Goal: Check status: Check status

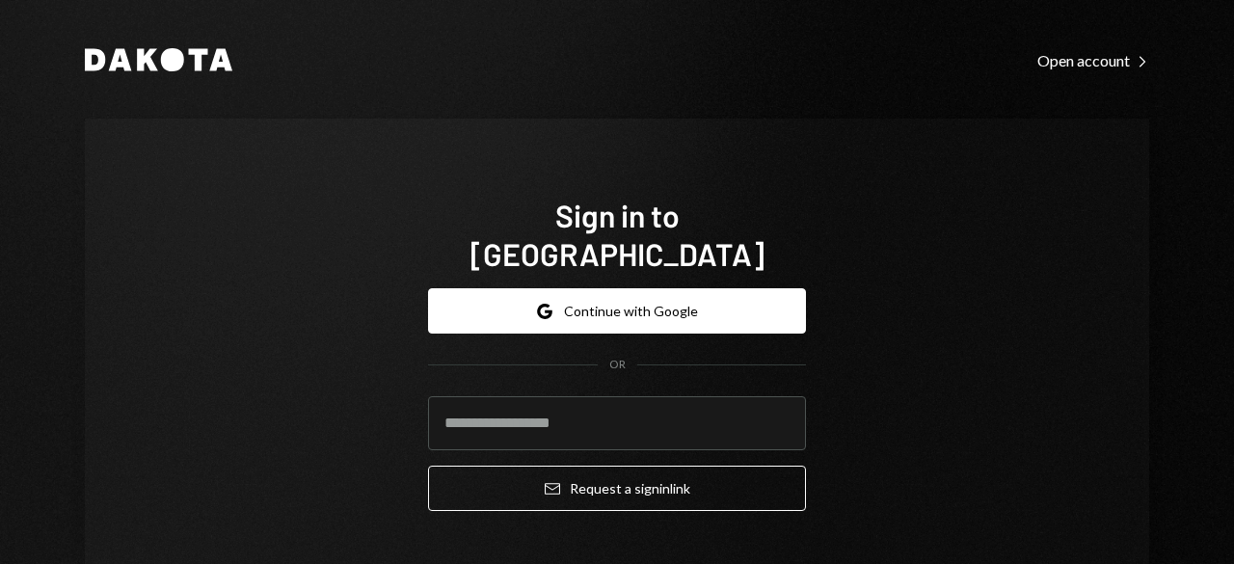
type input "**********"
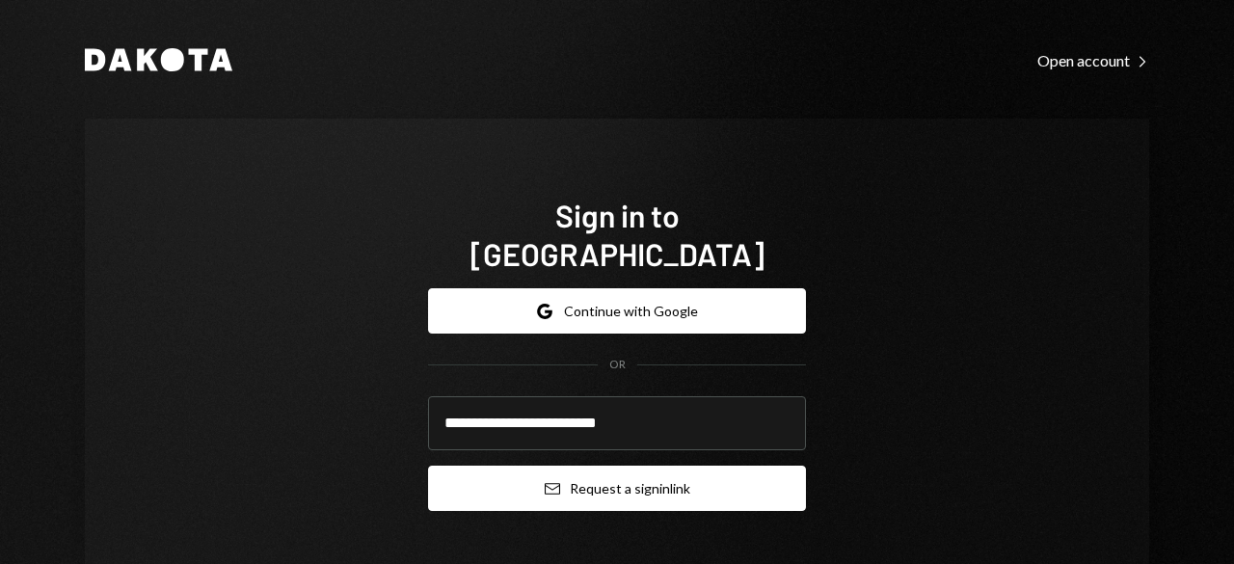
click at [568, 465] on button "Email Request a sign in link" at bounding box center [617, 487] width 378 height 45
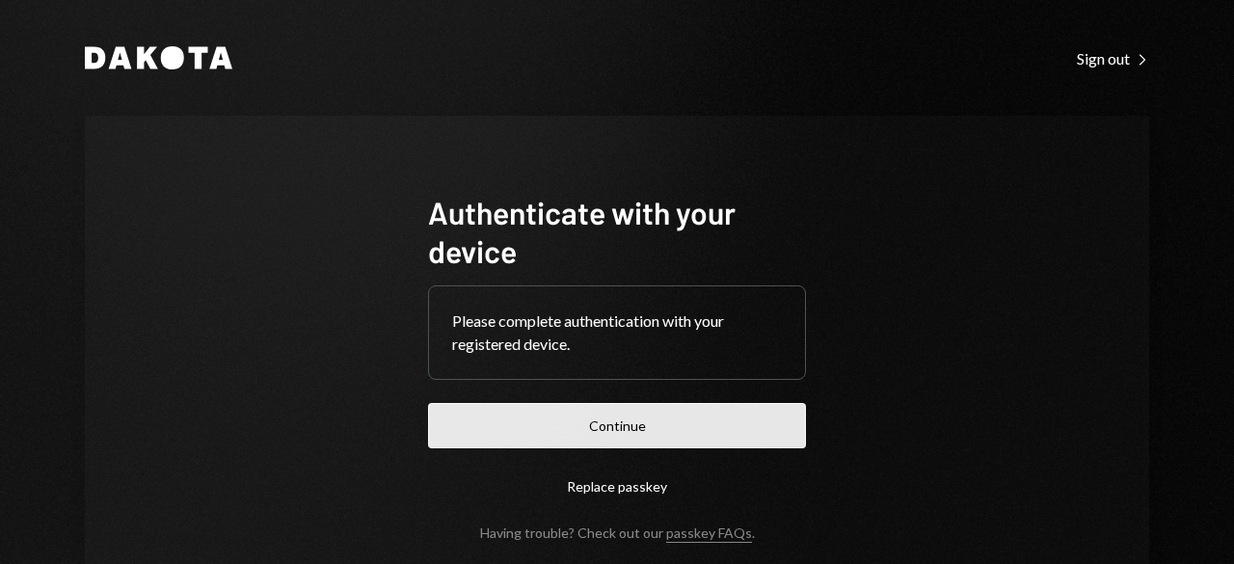
click at [603, 423] on button "Continue" at bounding box center [617, 425] width 378 height 45
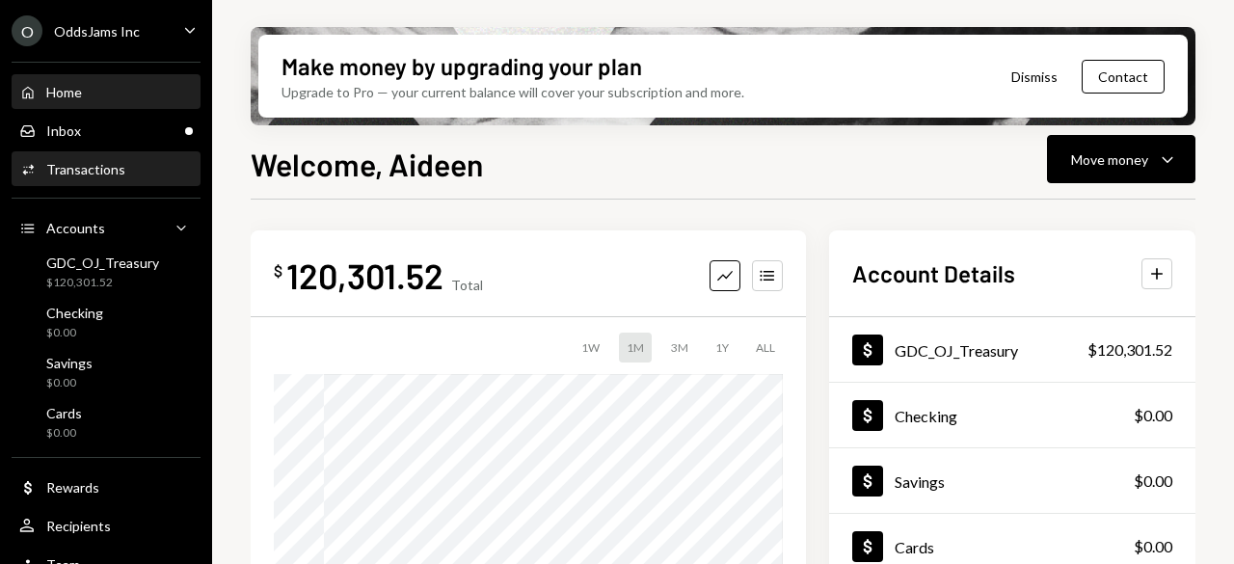
click at [96, 181] on div "Activities Transactions" at bounding box center [105, 169] width 173 height 33
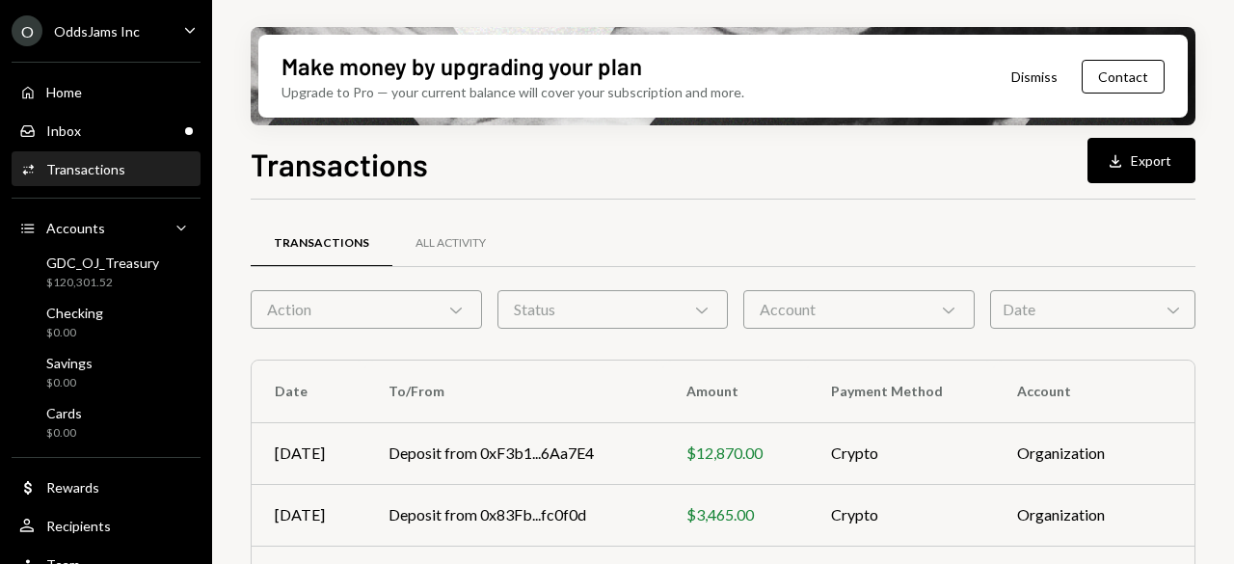
click at [376, 304] on div "Action Chevron Down" at bounding box center [366, 309] width 231 height 39
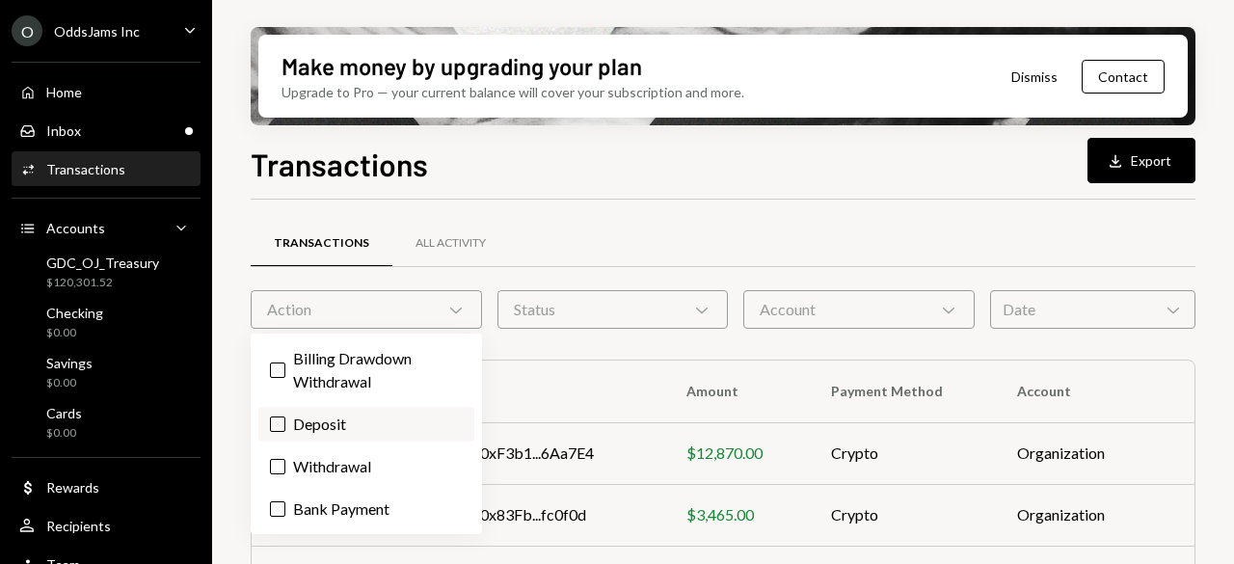
click at [365, 436] on label "Deposit" at bounding box center [366, 424] width 216 height 35
click at [285, 432] on button "Deposit" at bounding box center [277, 423] width 15 height 15
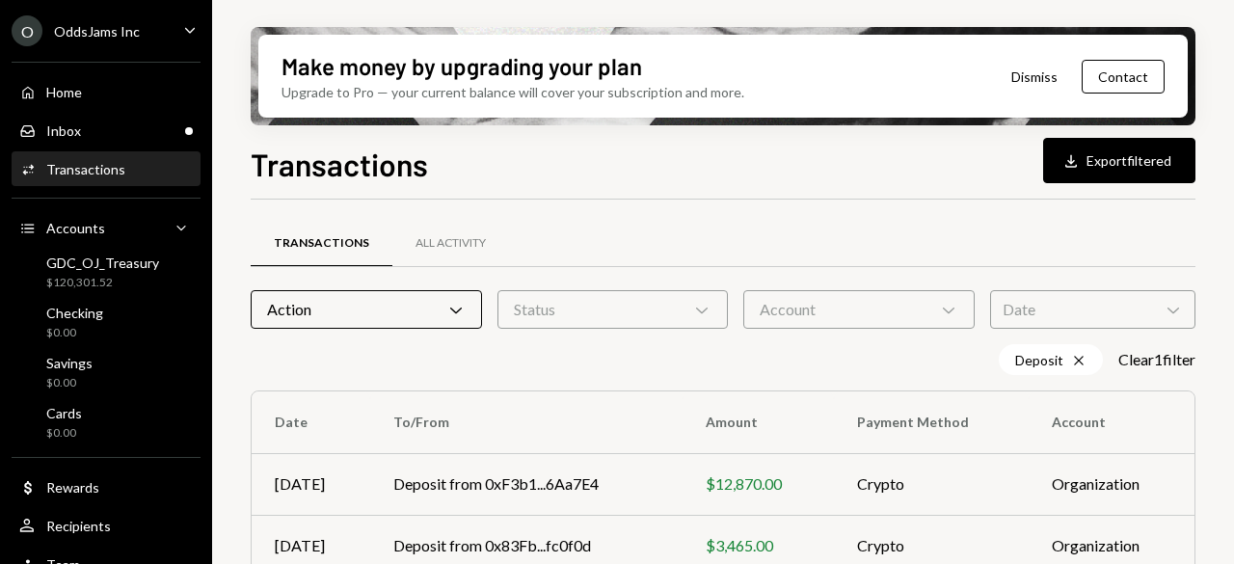
click at [832, 245] on div "Transactions All Activity" at bounding box center [723, 243] width 944 height 49
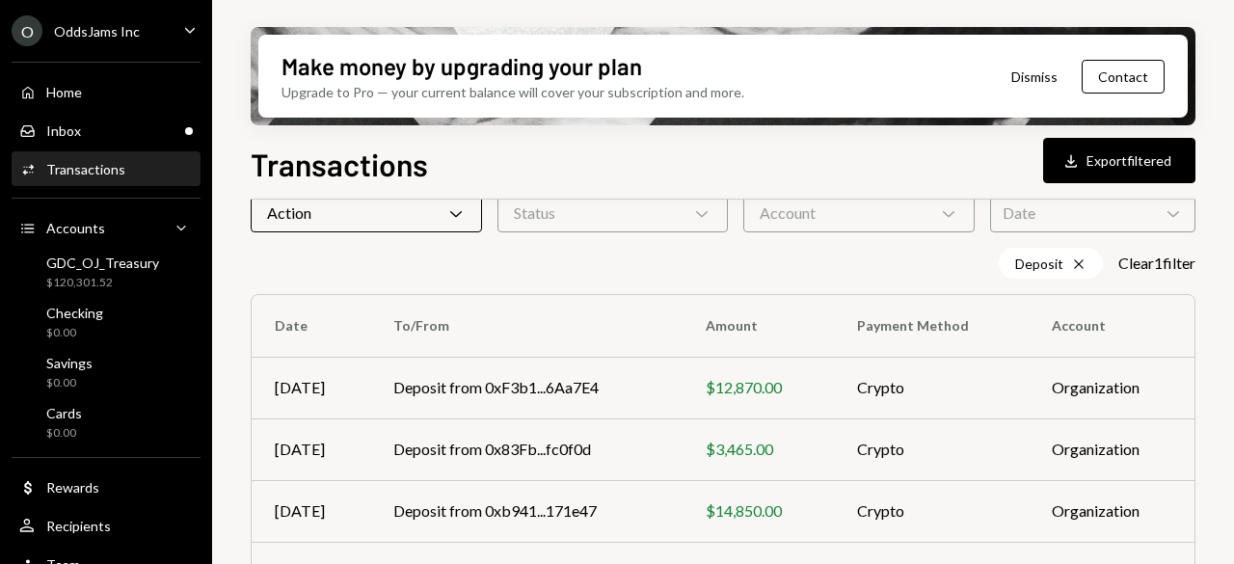
scroll to position [193, 0]
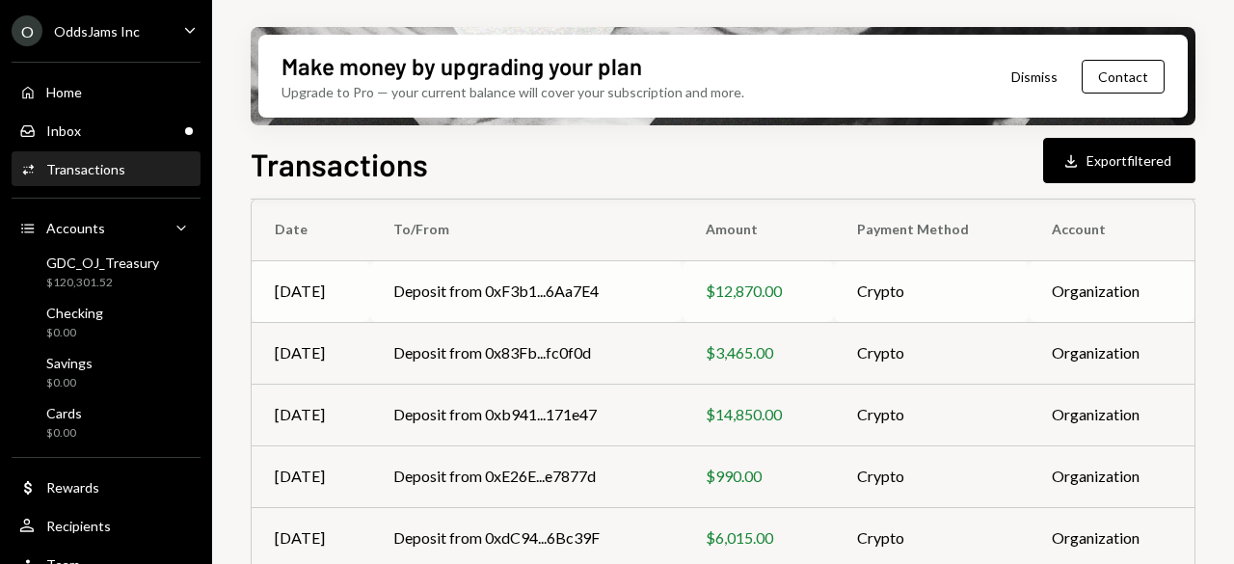
click at [389, 294] on td "Deposit from 0xF3b1...6Aa7E4" at bounding box center [526, 291] width 312 height 62
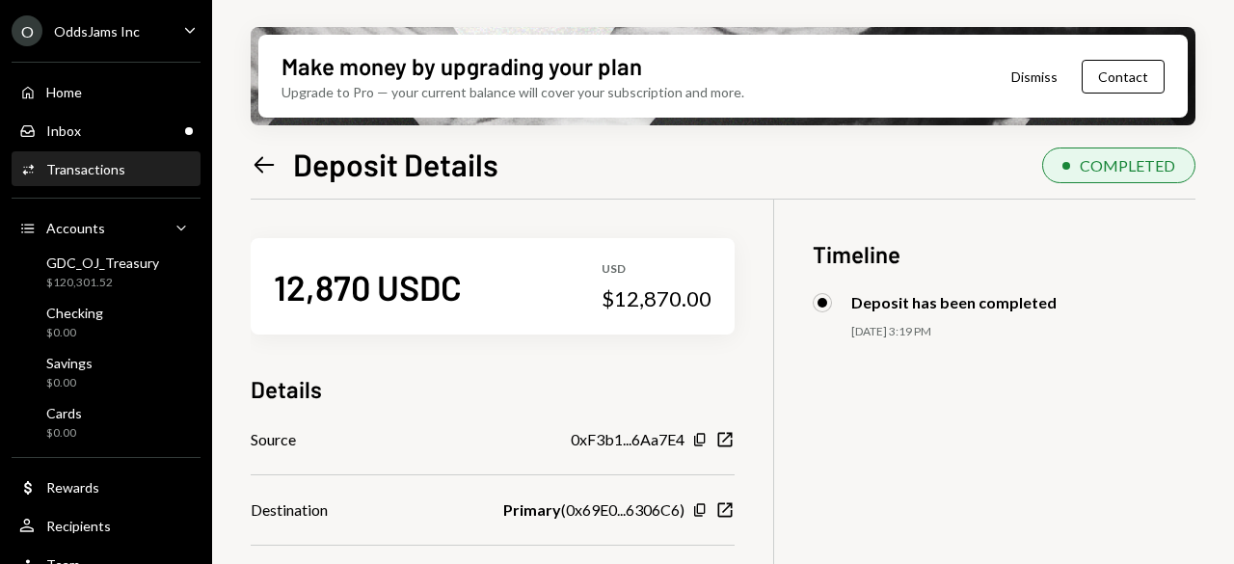
click at [268, 149] on link "Left Arrow" at bounding box center [264, 164] width 27 height 30
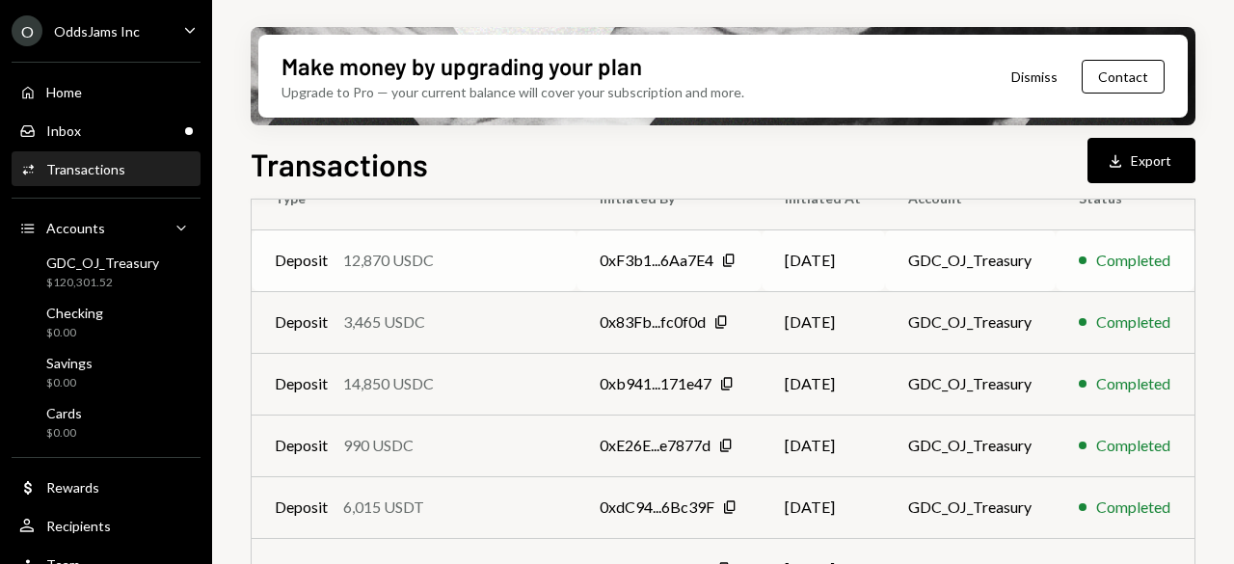
scroll to position [96, 0]
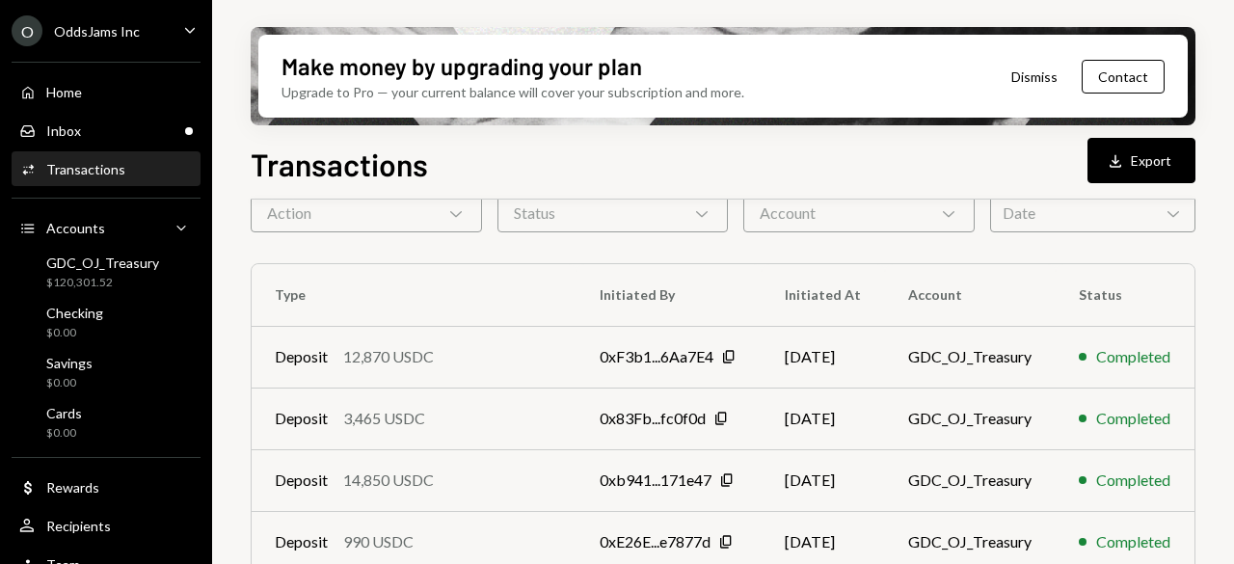
click at [449, 219] on icon "Chevron Down" at bounding box center [455, 212] width 19 height 19
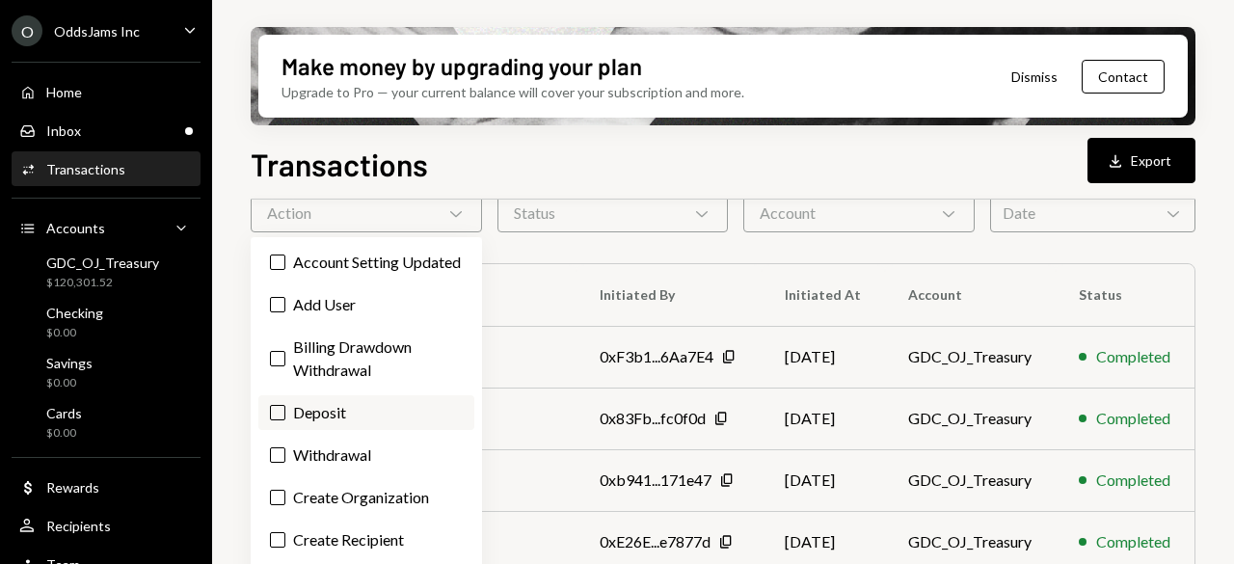
click at [349, 430] on label "Deposit" at bounding box center [366, 412] width 216 height 35
click at [285, 420] on button "Deposit" at bounding box center [277, 412] width 15 height 15
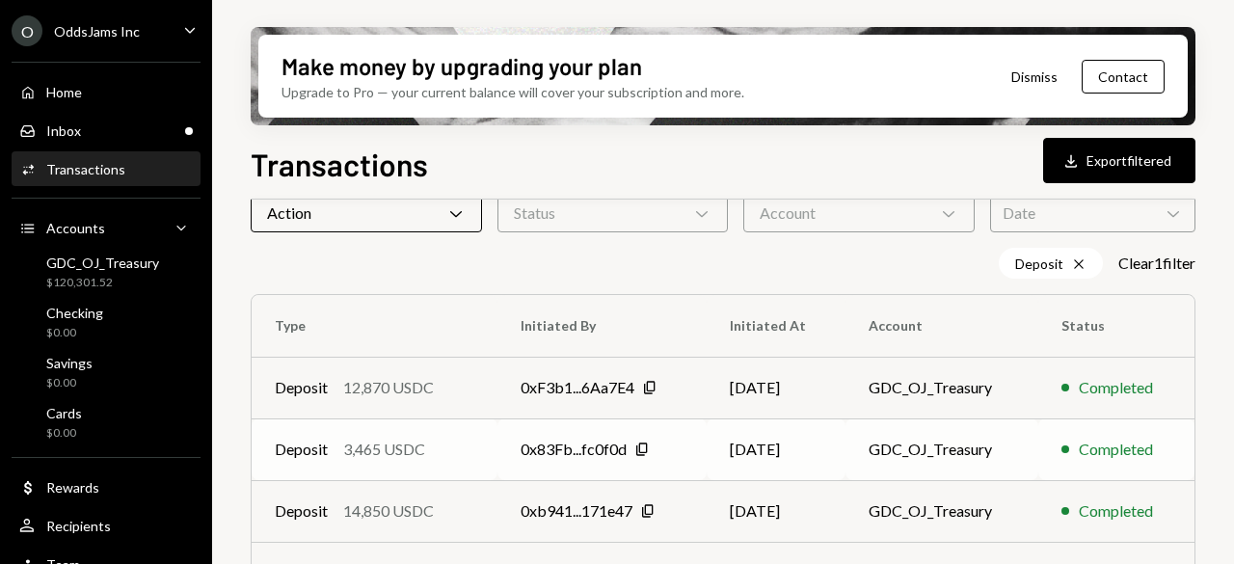
click at [491, 429] on td "Deposit 3,465 USDC" at bounding box center [375, 449] width 246 height 62
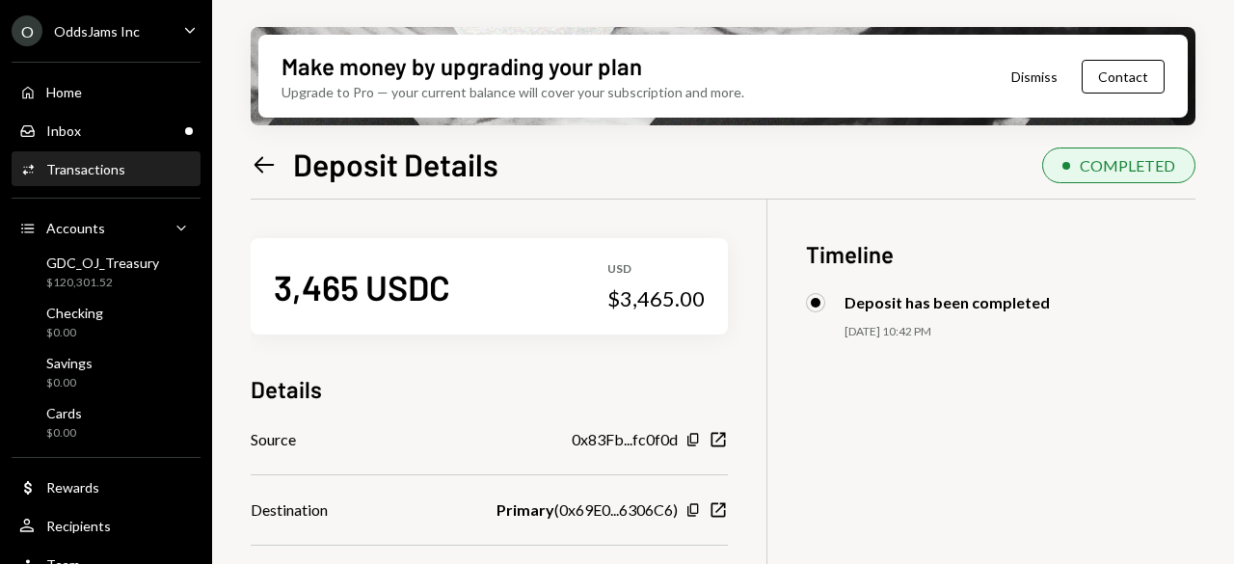
click at [256, 171] on icon "Left Arrow" at bounding box center [264, 164] width 27 height 27
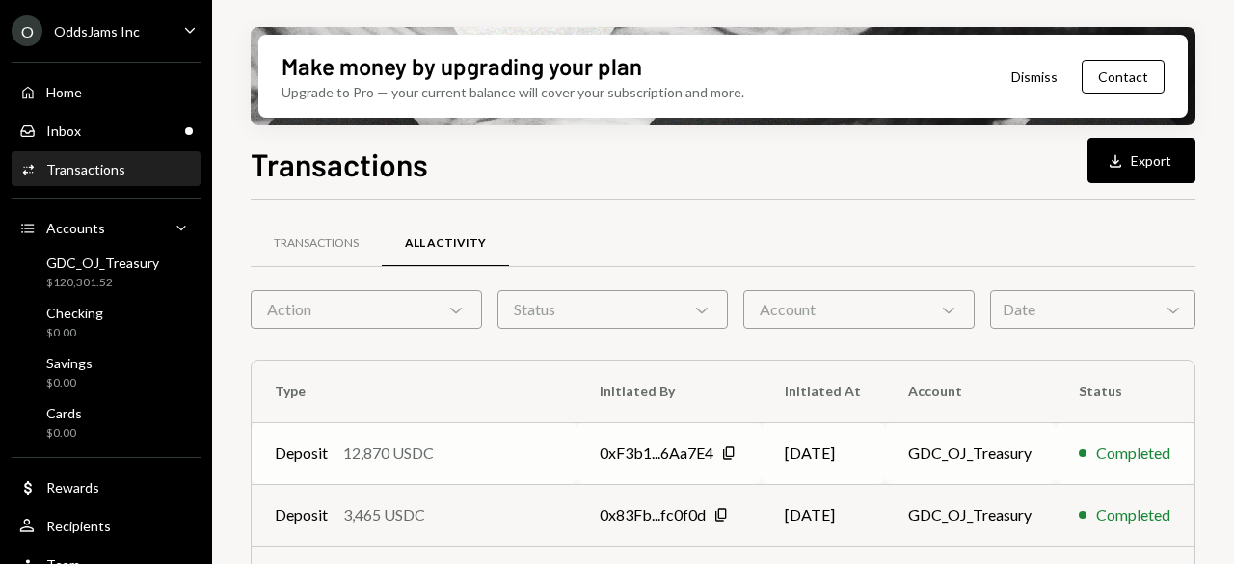
click at [417, 447] on div "12,870 USDC" at bounding box center [388, 452] width 91 height 23
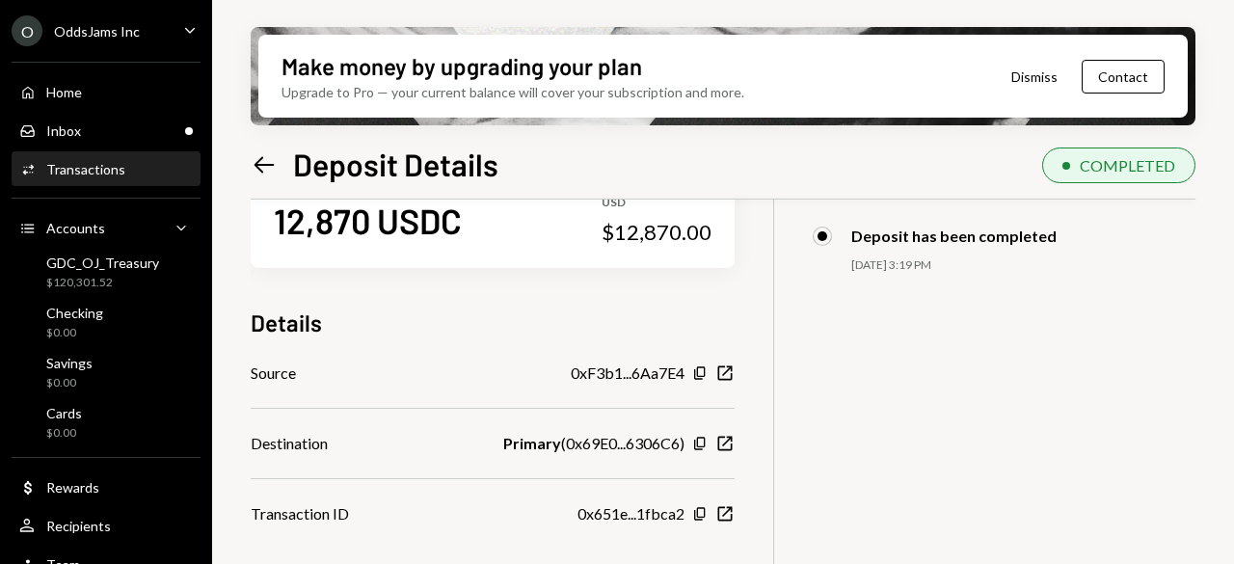
scroll to position [96, 0]
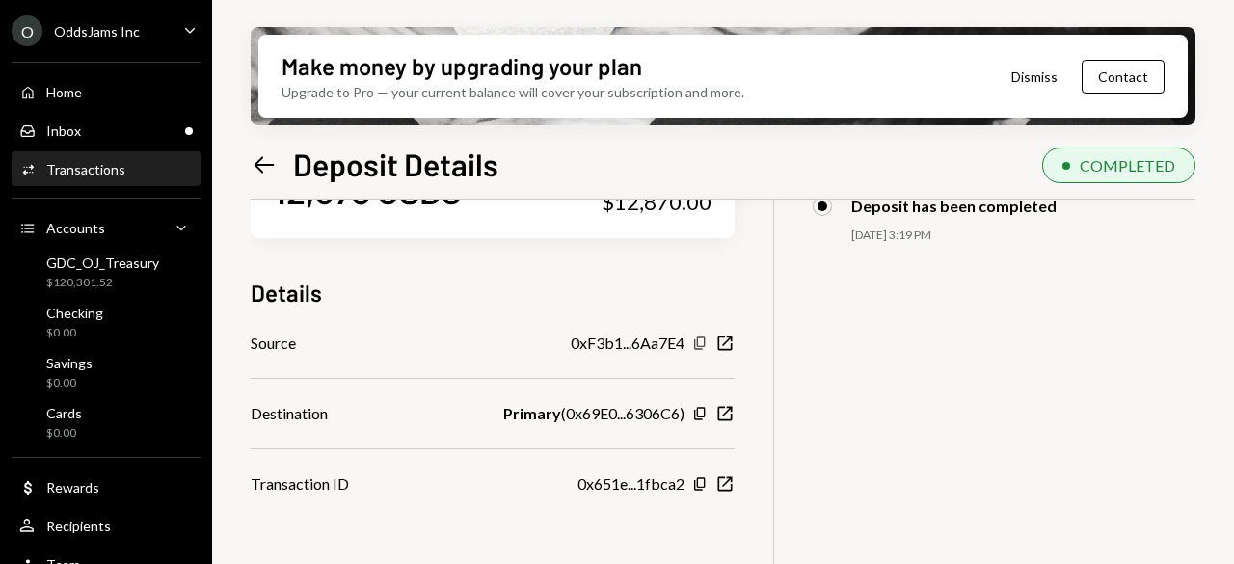
click at [705, 344] on icon "Copy" at bounding box center [699, 342] width 15 height 15
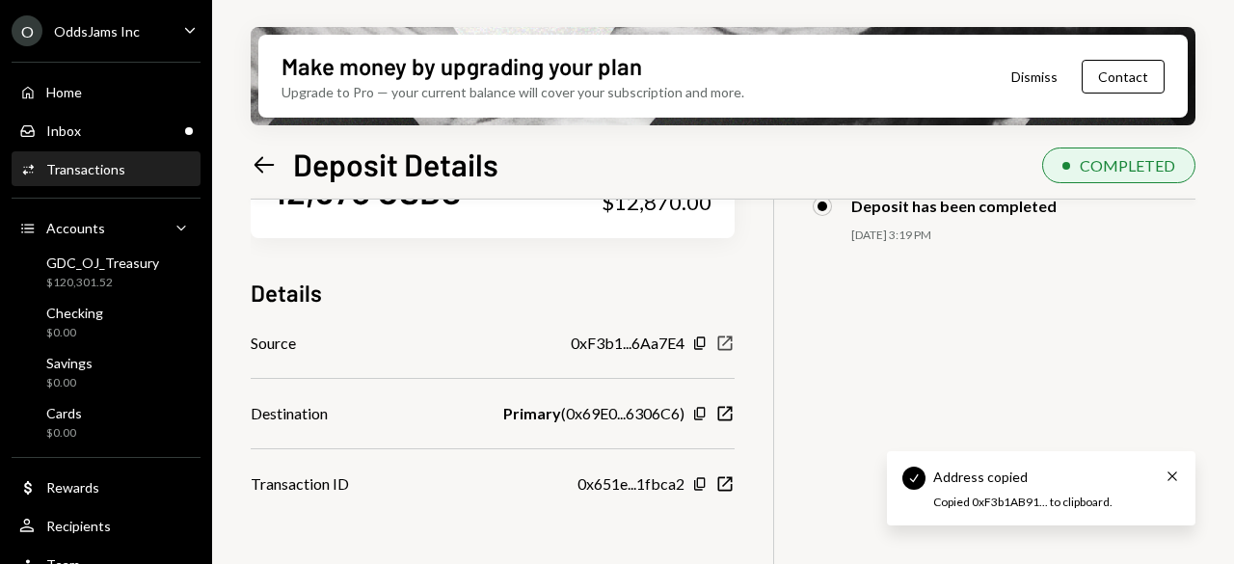
click at [728, 344] on icon "button" at bounding box center [724, 343] width 14 height 14
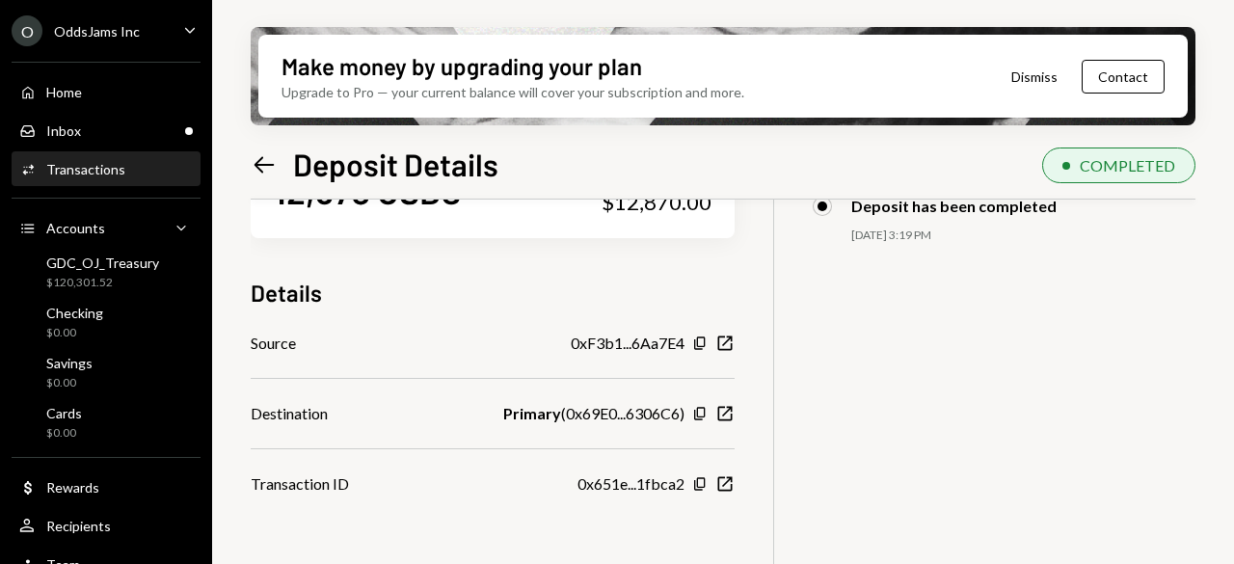
click at [272, 157] on icon "Left Arrow" at bounding box center [264, 164] width 27 height 27
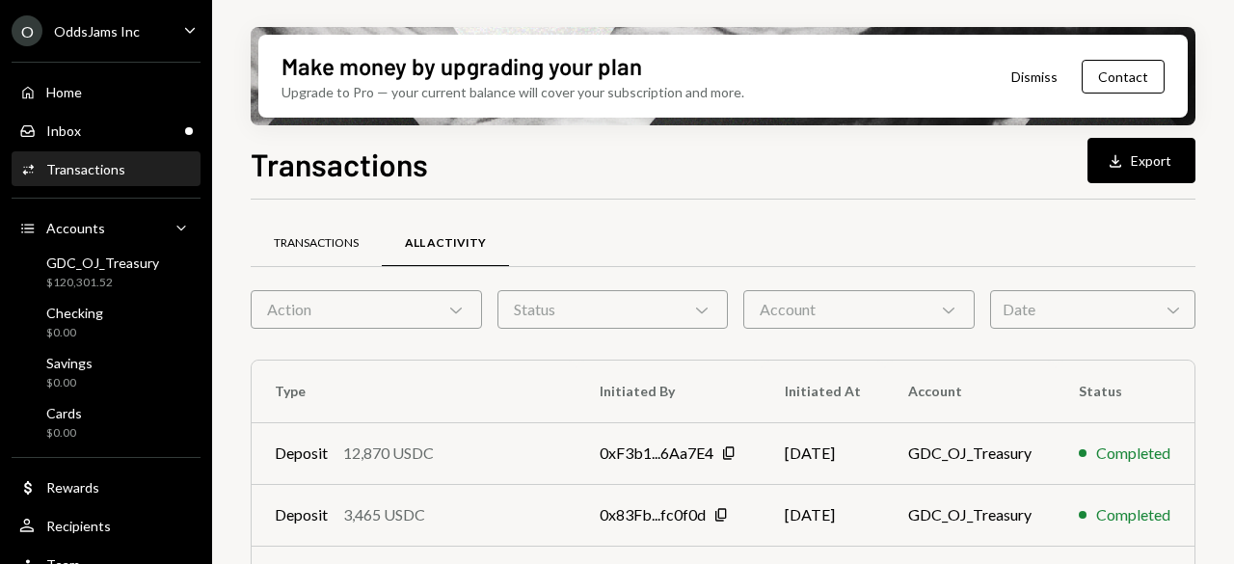
click at [291, 255] on div "Transactions" at bounding box center [316, 244] width 131 height 46
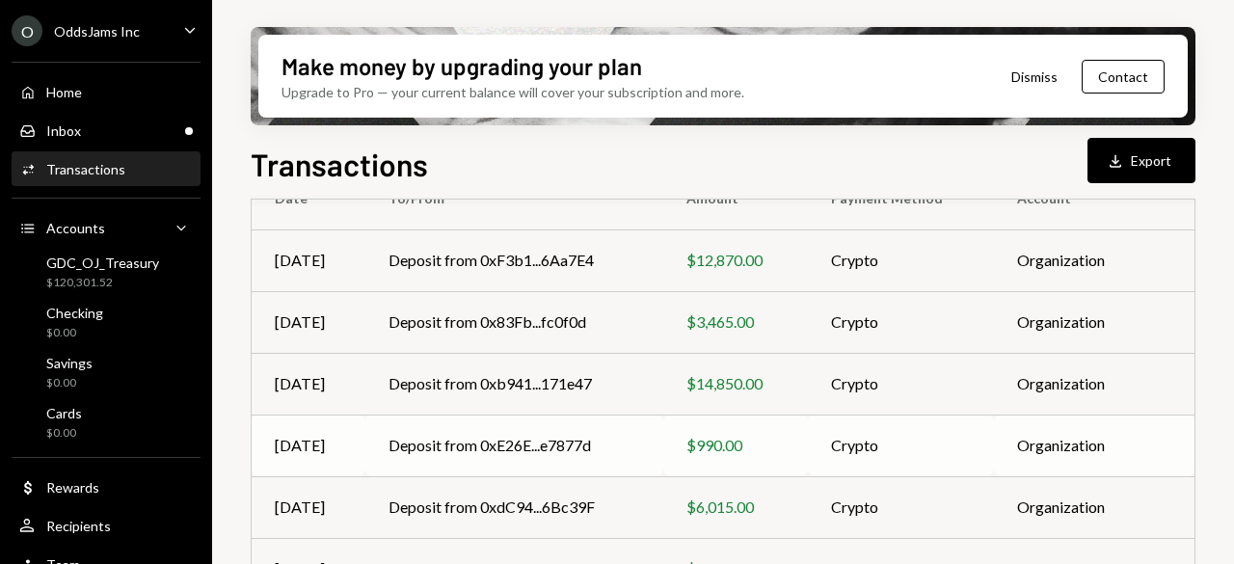
scroll to position [96, 0]
